Goal: Complete application form

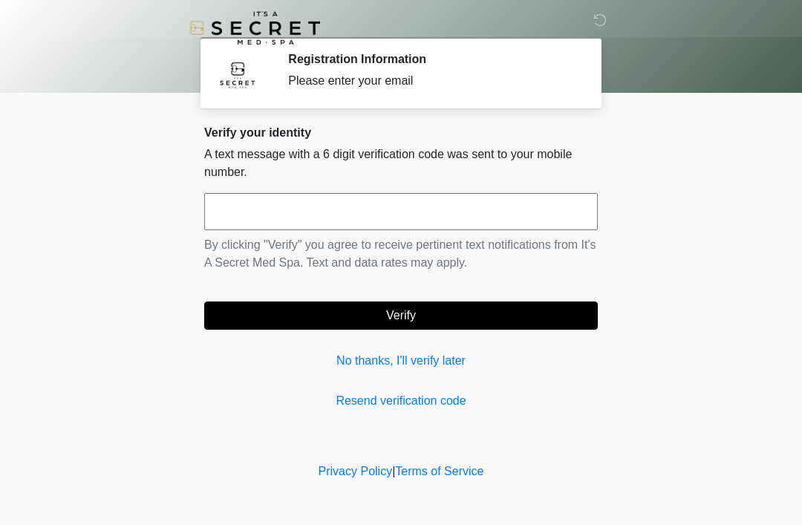
click at [443, 353] on link "No thanks, I'll verify later" at bounding box center [401, 361] width 394 height 18
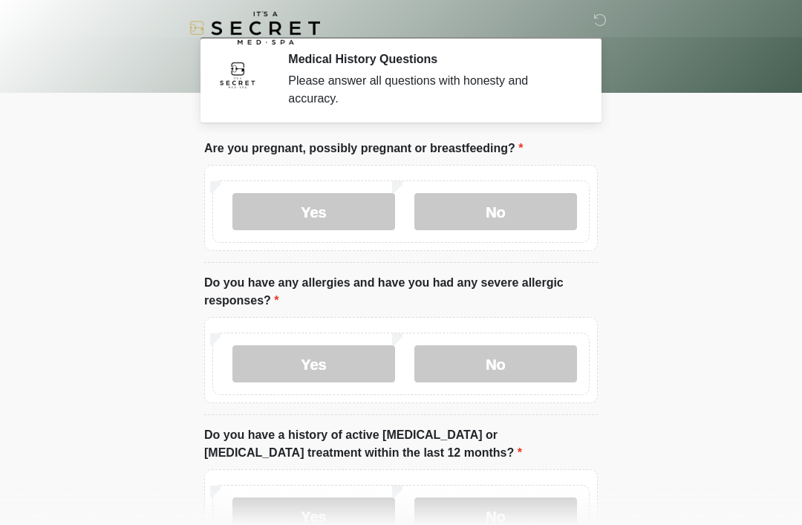
click at [510, 209] on label "No" at bounding box center [496, 211] width 163 height 37
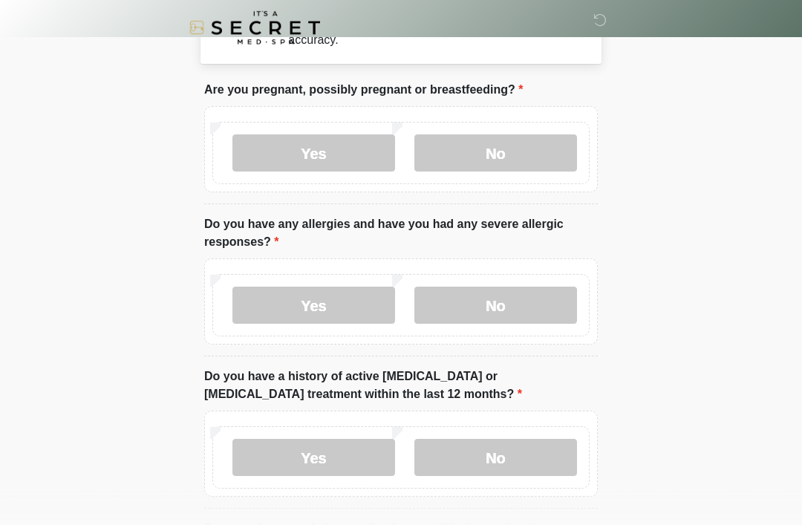
click at [519, 314] on label "No" at bounding box center [496, 306] width 163 height 37
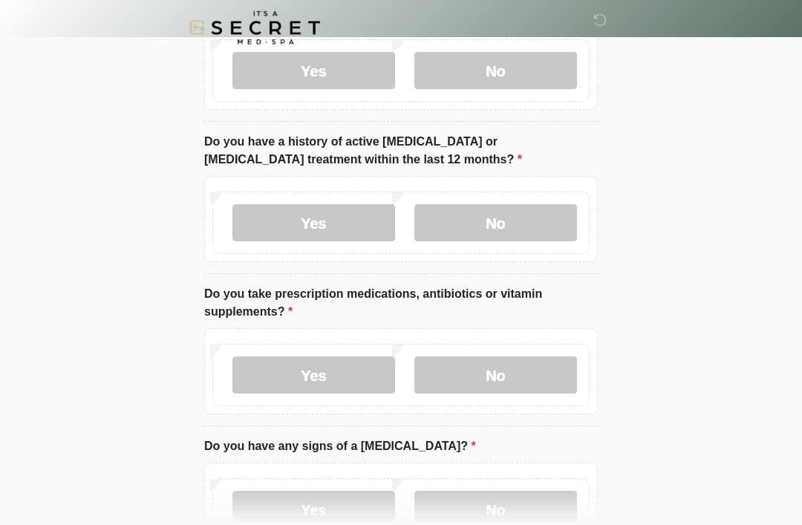
click at [501, 234] on label "No" at bounding box center [496, 223] width 163 height 37
click at [502, 371] on label "No" at bounding box center [496, 375] width 163 height 37
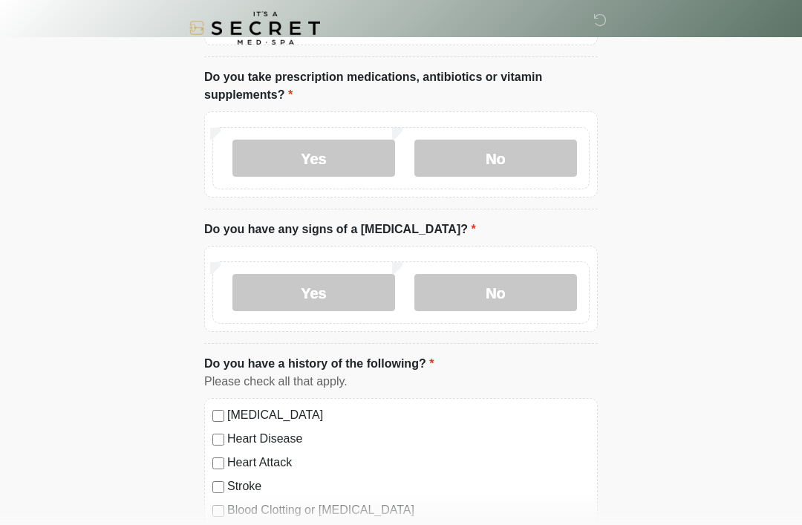
click at [517, 279] on label "No" at bounding box center [496, 292] width 163 height 37
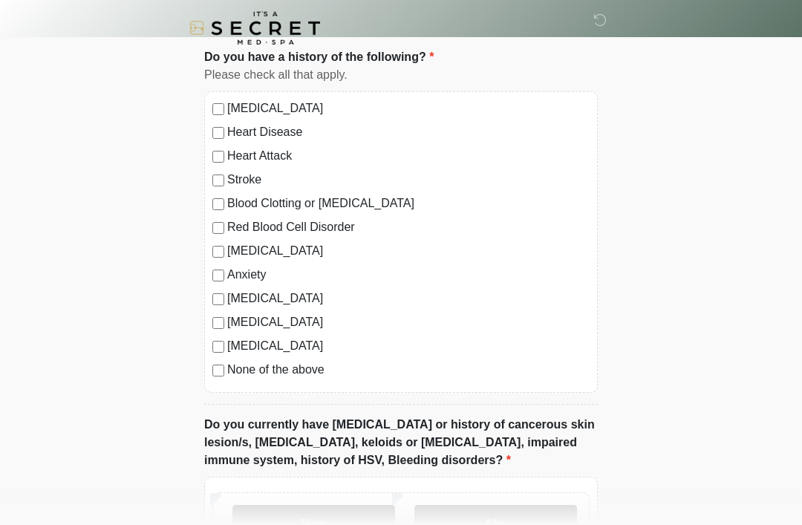
scroll to position [817, 0]
click at [229, 368] on label "None of the above" at bounding box center [408, 370] width 363 height 18
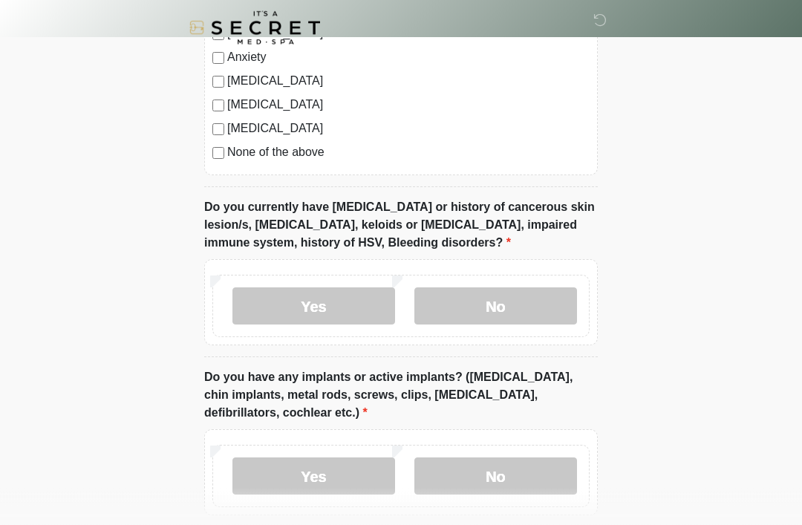
click at [481, 308] on label "No" at bounding box center [496, 306] width 163 height 37
click at [483, 475] on label "No" at bounding box center [496, 476] width 163 height 37
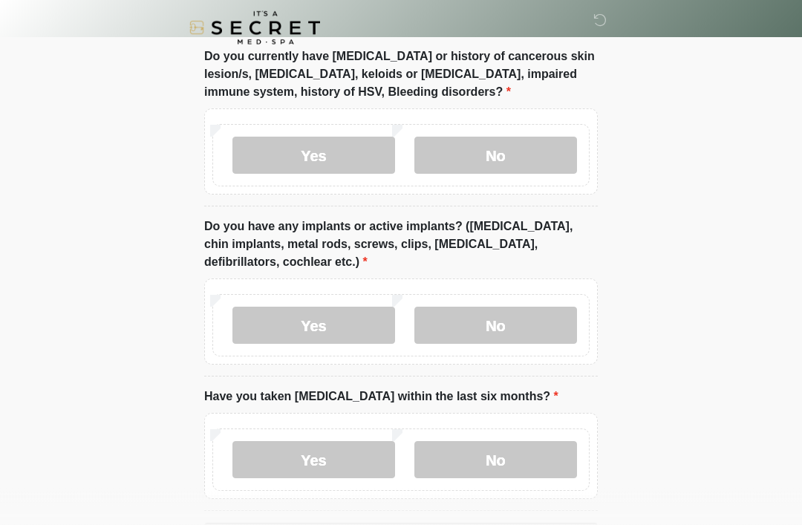
scroll to position [1241, 0]
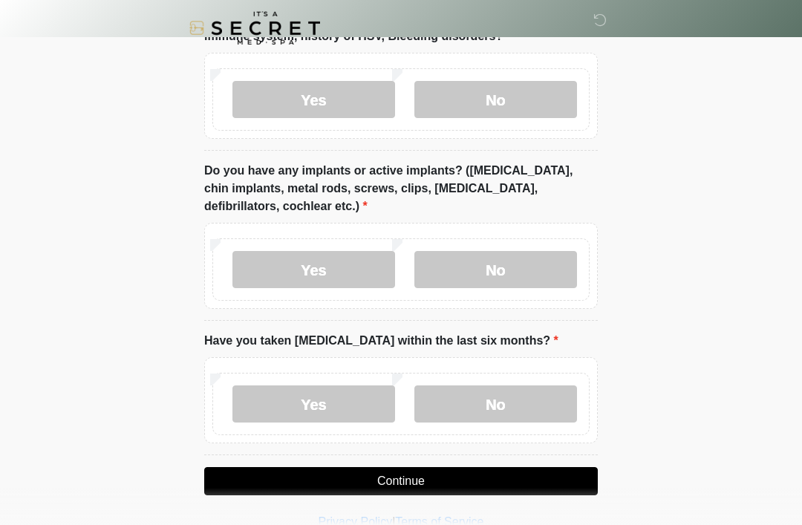
click at [507, 399] on label "No" at bounding box center [496, 404] width 163 height 37
click at [426, 467] on button "Continue" at bounding box center [401, 481] width 394 height 28
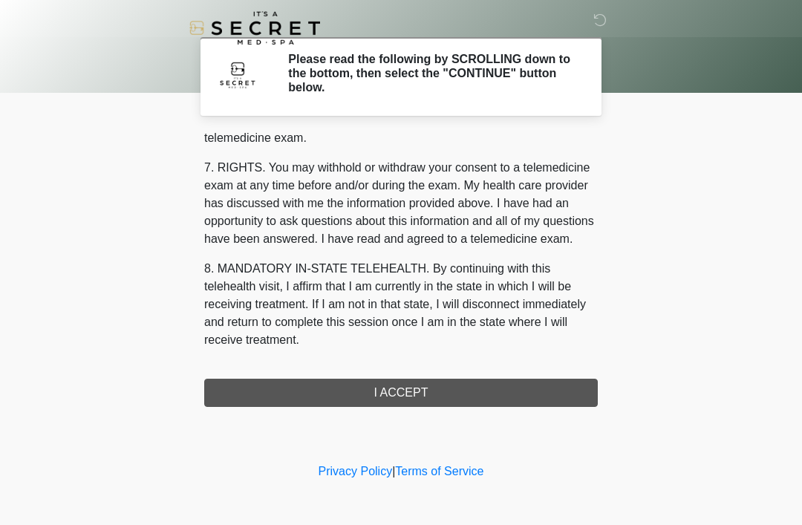
scroll to position [634, 0]
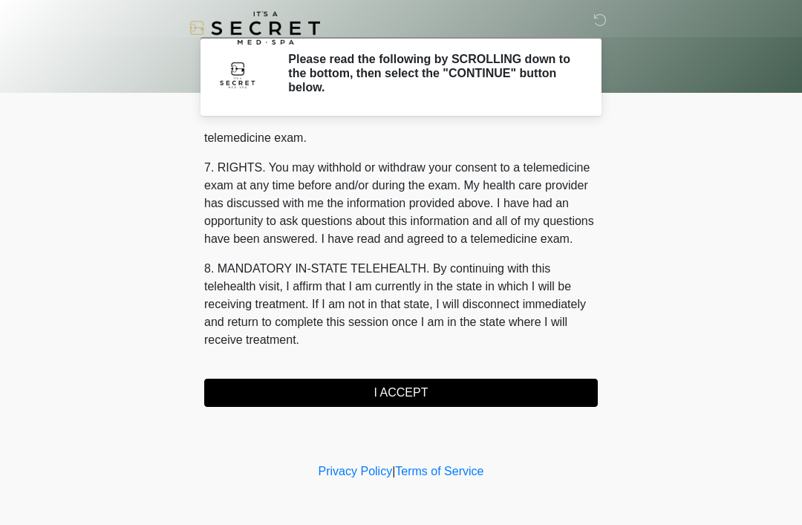
click at [438, 393] on button "I ACCEPT" at bounding box center [401, 393] width 394 height 28
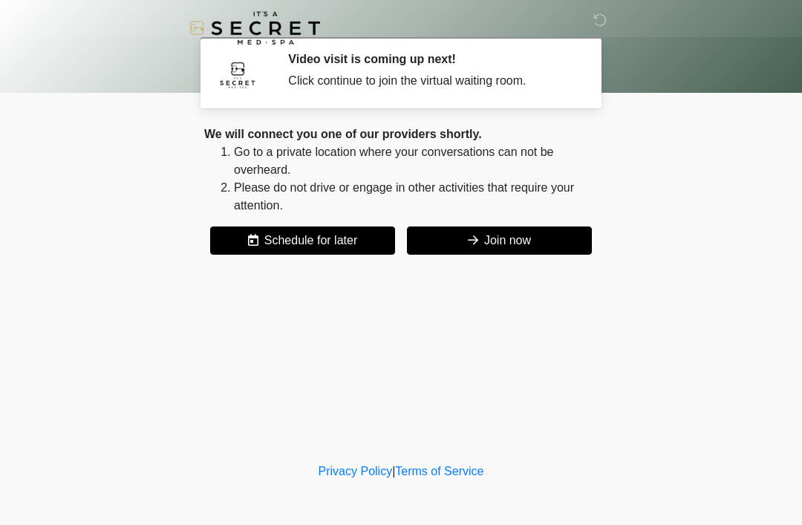
click at [496, 250] on button "Join now" at bounding box center [499, 241] width 185 height 28
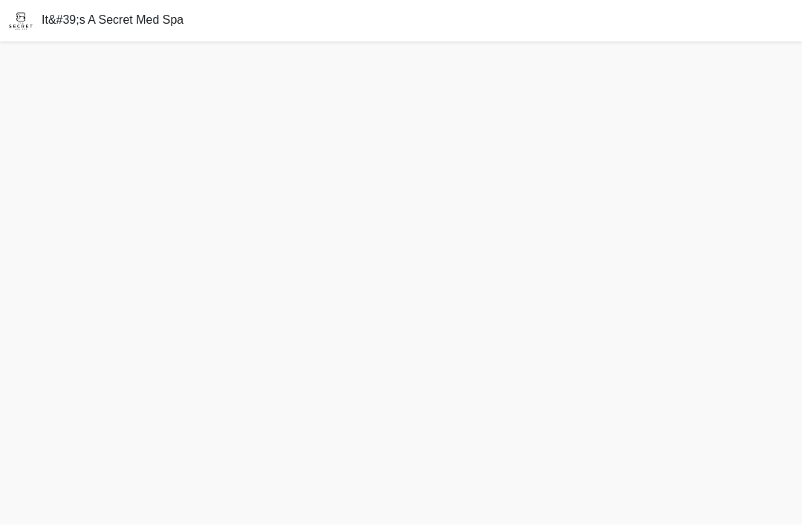
scroll to position [29, 0]
